Goal: Task Accomplishment & Management: Use online tool/utility

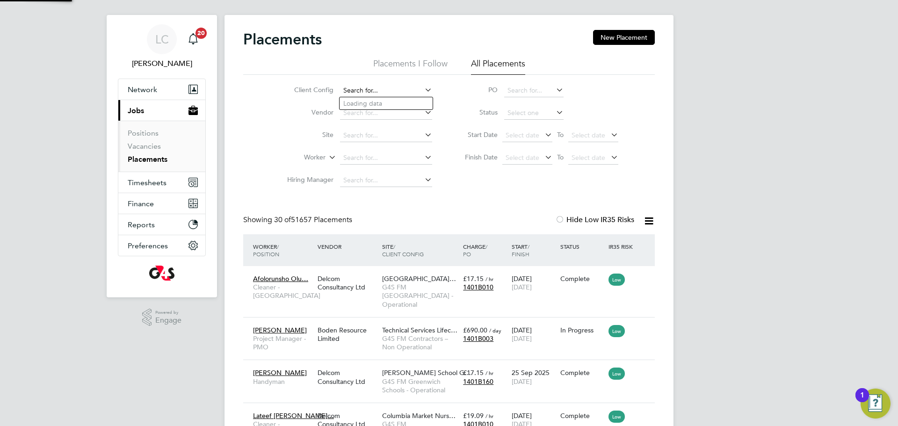
click at [378, 91] on input at bounding box center [386, 90] width 92 height 13
click at [415, 116] on li "G4S FM [GEOGRAPHIC_DATA] - Operational" at bounding box center [404, 116] width 129 height 13
type input "G4S FM [GEOGRAPHIC_DATA] - Operational"
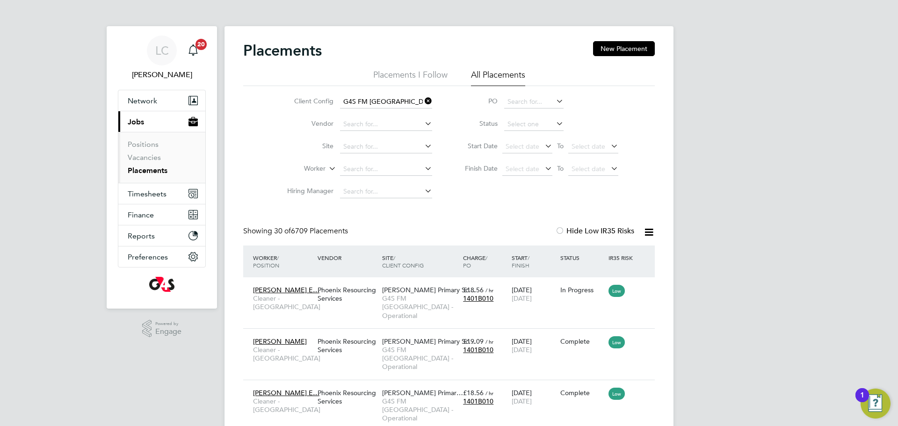
click at [507, 139] on li "Start Date Select date To Select date" at bounding box center [537, 147] width 186 height 22
click at [518, 146] on span "Select date" at bounding box center [523, 146] width 34 height 8
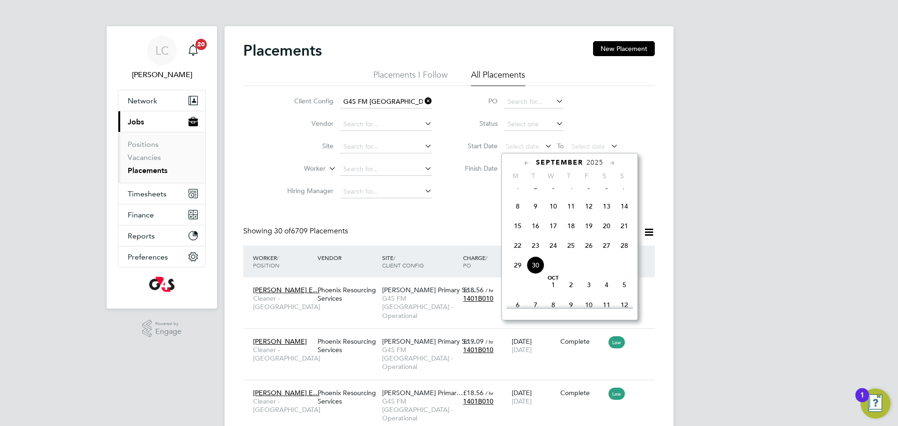
click at [521, 235] on span "15" at bounding box center [518, 226] width 18 height 18
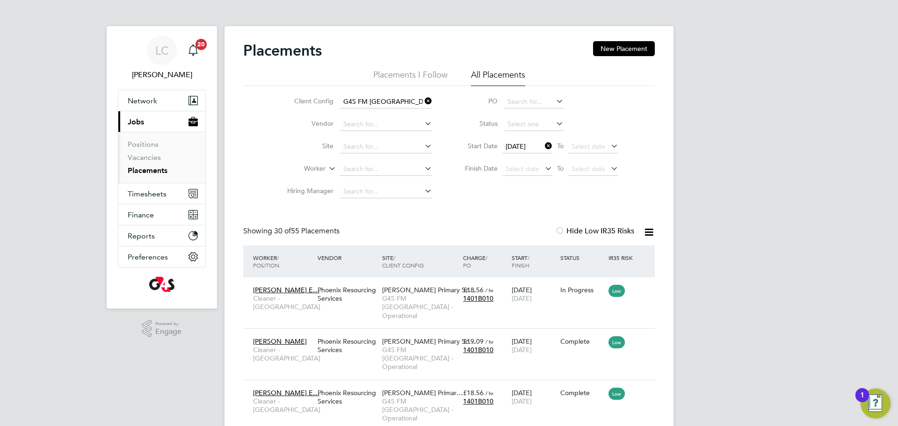
click at [644, 232] on icon at bounding box center [649, 232] width 12 height 12
click at [613, 257] on li "Download Placements Report" at bounding box center [603, 254] width 100 height 13
click at [543, 145] on icon at bounding box center [543, 145] width 0 height 13
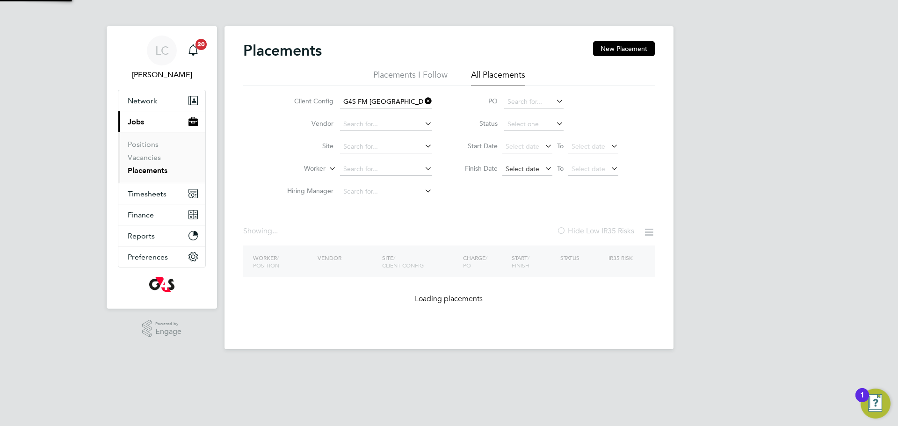
click at [533, 170] on span "Select date" at bounding box center [523, 169] width 34 height 8
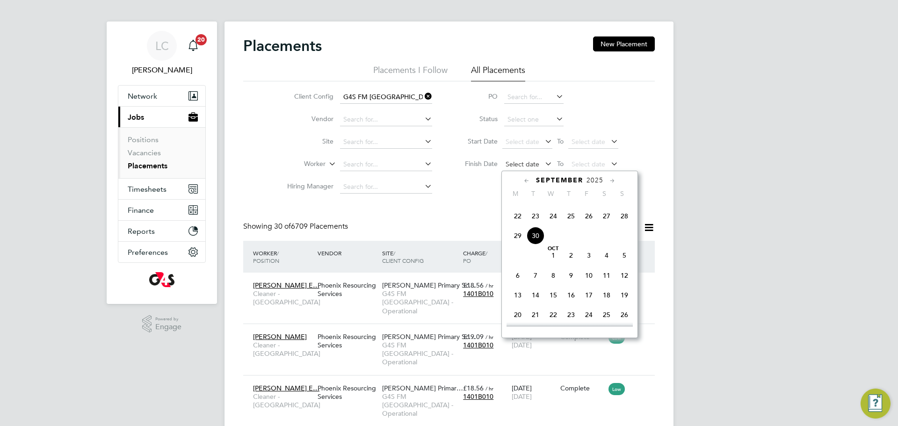
drag, startPoint x: 539, startPoint y: 163, endPoint x: 547, endPoint y: 211, distance: 48.8
click at [539, 163] on span "Select date" at bounding box center [527, 165] width 50 height 13
click at [535, 245] on span "30" at bounding box center [536, 236] width 18 height 18
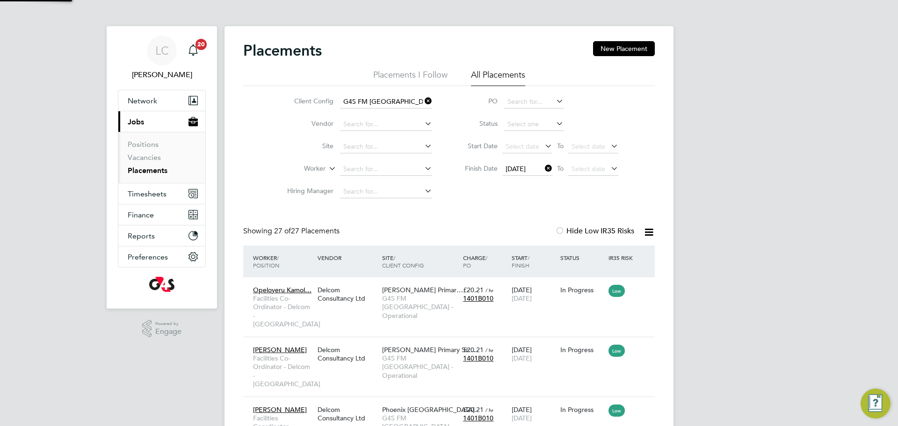
click at [639, 232] on div at bounding box center [645, 232] width 19 height 12
drag, startPoint x: 649, startPoint y: 231, endPoint x: 647, endPoint y: 239, distance: 8.7
click at [650, 232] on icon at bounding box center [649, 232] width 12 height 12
drag, startPoint x: 622, startPoint y: 257, endPoint x: 608, endPoint y: 244, distance: 18.5
click at [622, 256] on li "Download Placements Report" at bounding box center [603, 254] width 100 height 13
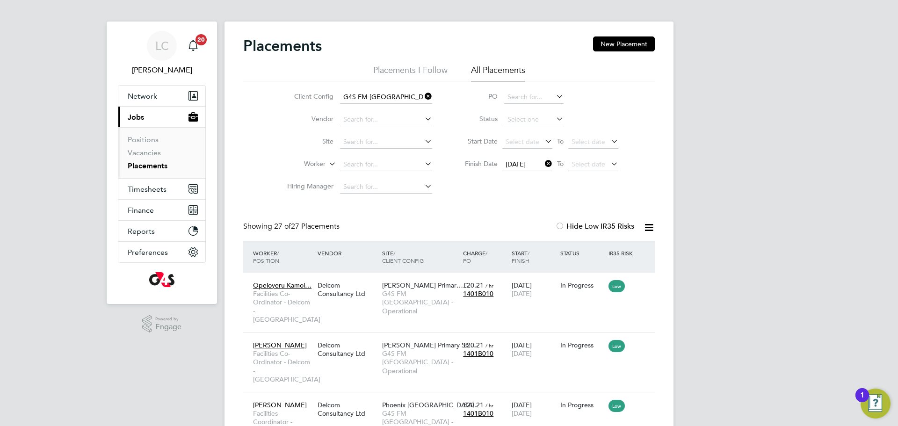
scroll to position [9, 0]
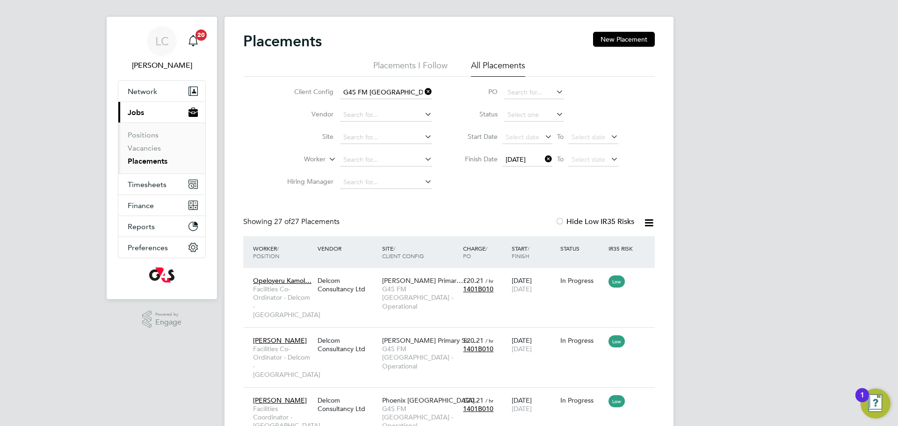
click at [543, 159] on icon at bounding box center [543, 158] width 0 height 13
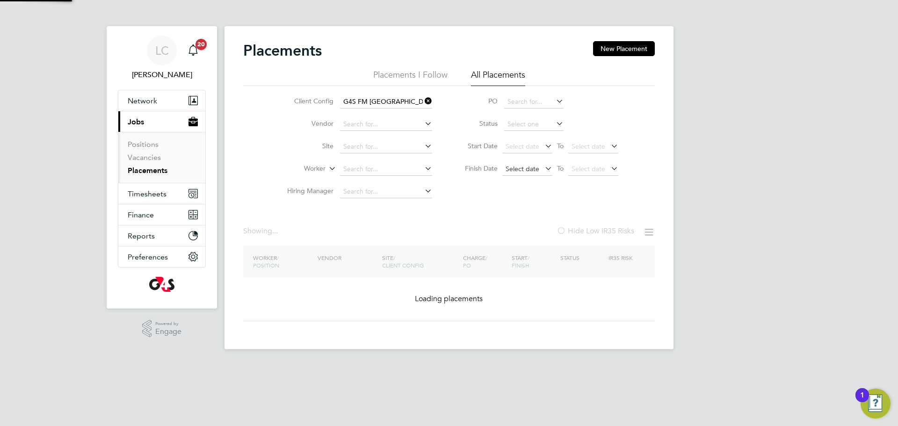
drag, startPoint x: 544, startPoint y: 159, endPoint x: 520, endPoint y: 172, distance: 27.6
click at [514, 163] on div "Select date To Select date" at bounding box center [560, 169] width 116 height 13
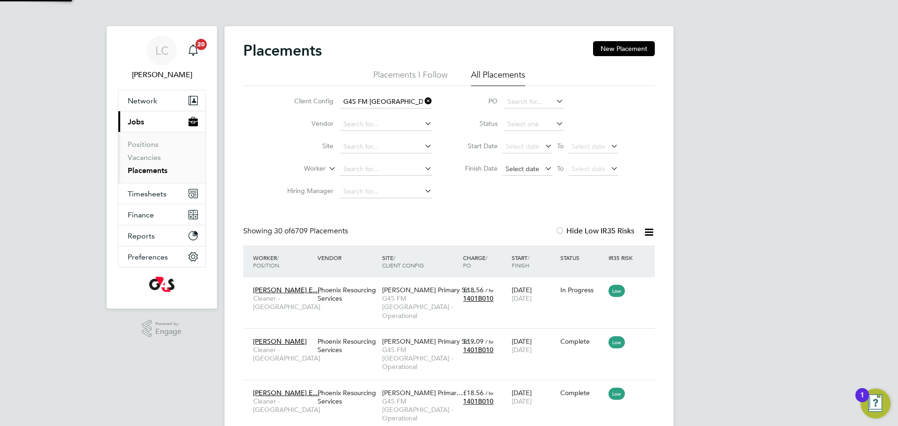
click at [520, 172] on span "Select date" at bounding box center [523, 169] width 34 height 8
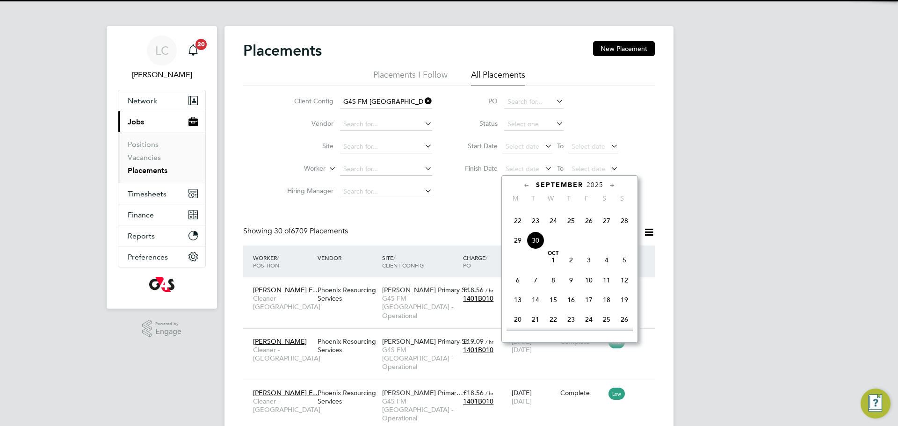
scroll to position [35, 81]
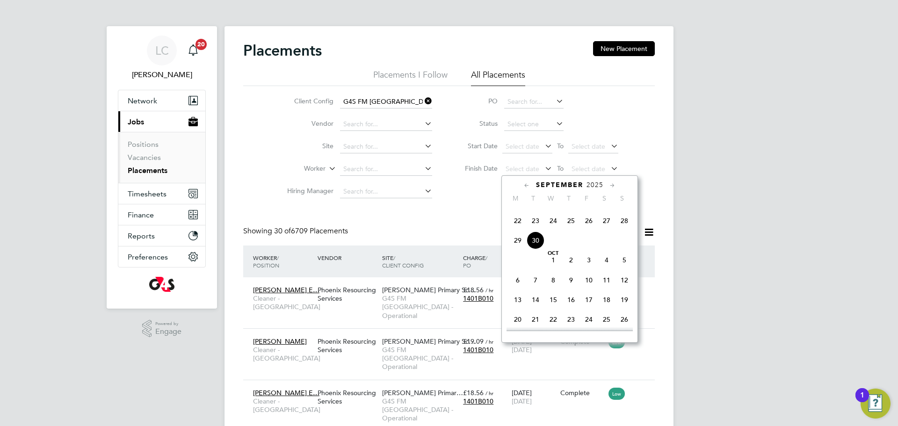
drag, startPoint x: 537, startPoint y: 255, endPoint x: 536, endPoint y: 251, distance: 4.9
click at [537, 249] on span "30" at bounding box center [536, 241] width 18 height 18
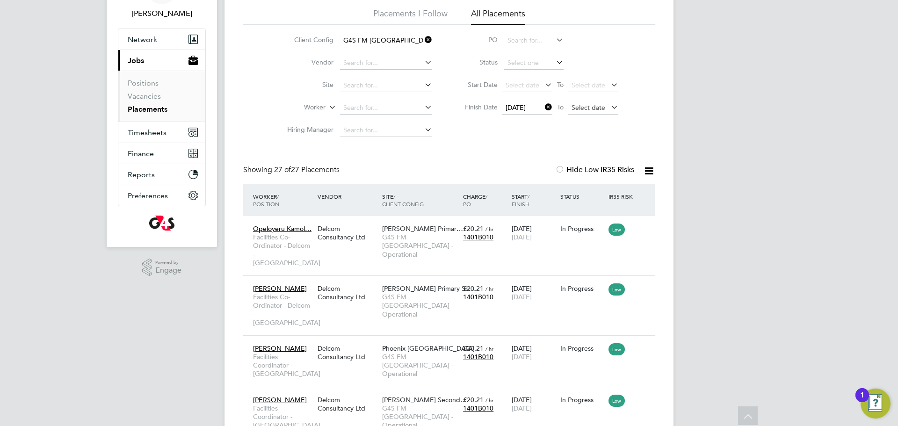
scroll to position [55, 0]
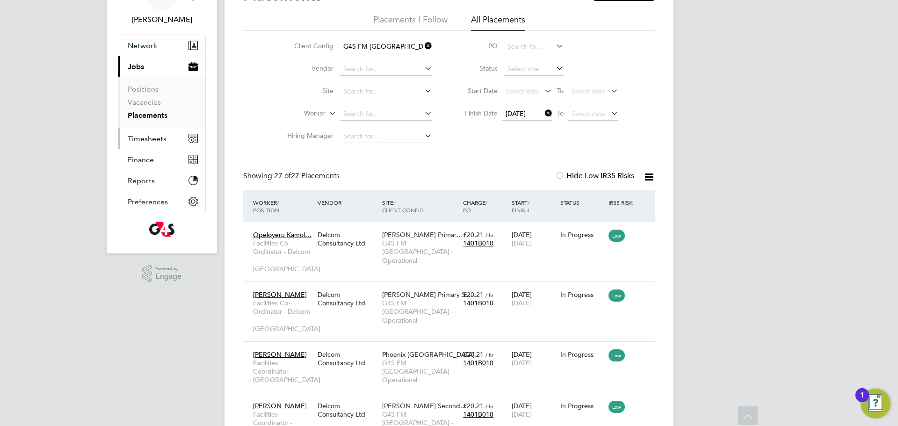
drag, startPoint x: 120, startPoint y: 144, endPoint x: 132, endPoint y: 141, distance: 12.0
click at [121, 144] on button "Timesheets" at bounding box center [161, 138] width 87 height 21
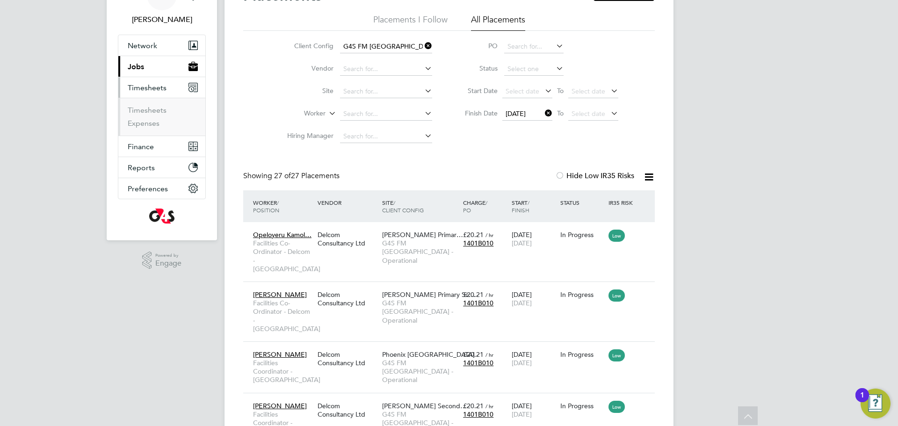
click at [142, 136] on app-navbar-apps-list-group "Timesheets Timesheets Expenses" at bounding box center [161, 106] width 87 height 58
click at [144, 110] on link "Timesheets" at bounding box center [147, 110] width 39 height 9
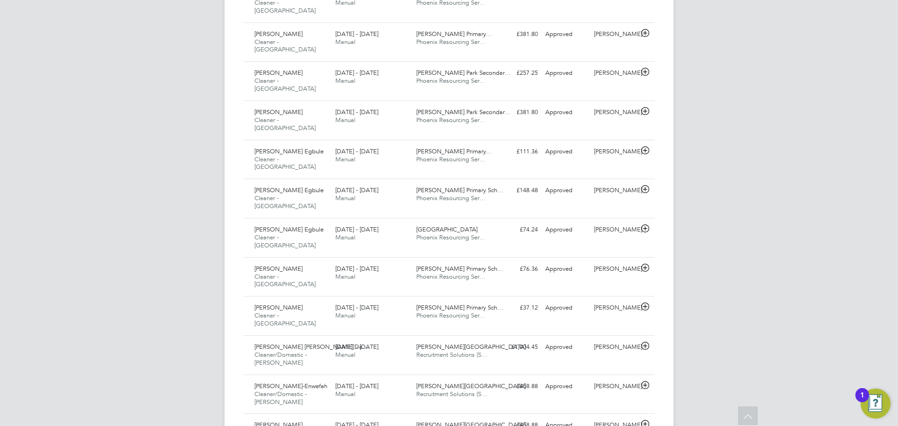
scroll to position [531, 0]
